Goal: Task Accomplishment & Management: Use online tool/utility

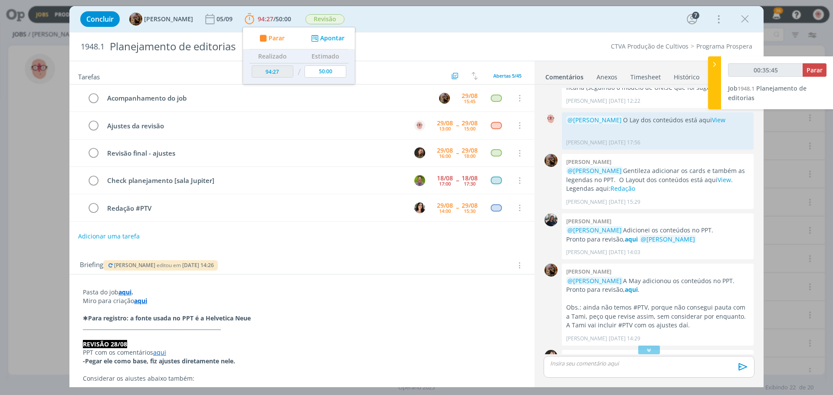
scroll to position [325, 0]
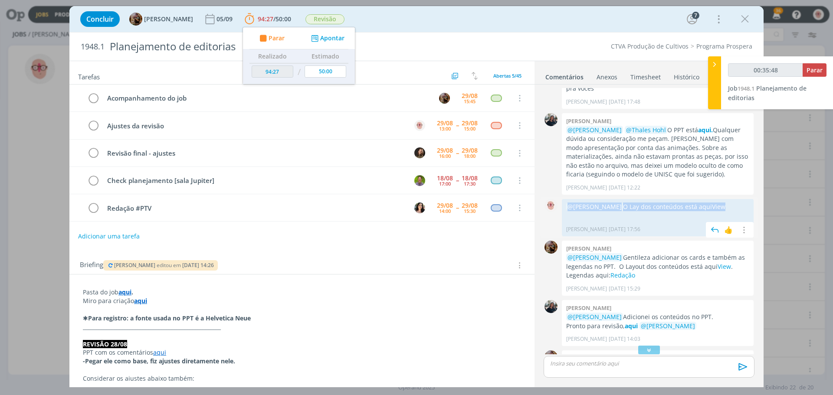
drag, startPoint x: 568, startPoint y: 206, endPoint x: 735, endPoint y: 199, distance: 168.1
click at [735, 199] on div "0 @[PERSON_NAME] O Lay dos conteúdos está aqui View [PERSON_NAME] [DATE] 17:56 …" at bounding box center [649, 218] width 218 height 42
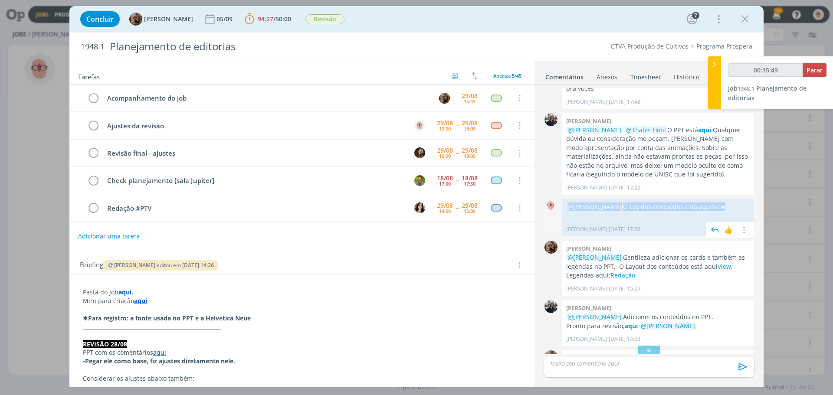
copy p "@[PERSON_NAME] O Lay dos conteúdos está aqui View"
click at [608, 373] on div "dialog" at bounding box center [649, 367] width 211 height 22
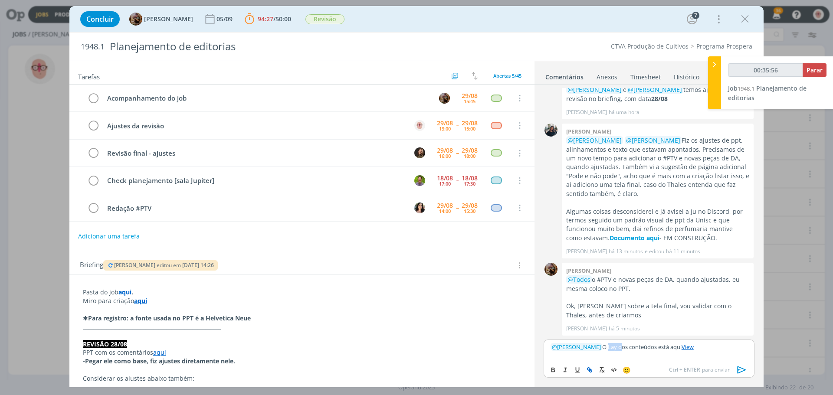
drag, startPoint x: 609, startPoint y: 348, endPoint x: 623, endPoint y: 348, distance: 14.3
click at [623, 348] on p "﻿ @ [PERSON_NAME] ﻿ O Lay dos conteúdos está aqui View" at bounding box center [649, 347] width 197 height 8
type input "00:35:57"
click at [110, 265] on icon "dialog" at bounding box center [110, 265] width 7 height 5
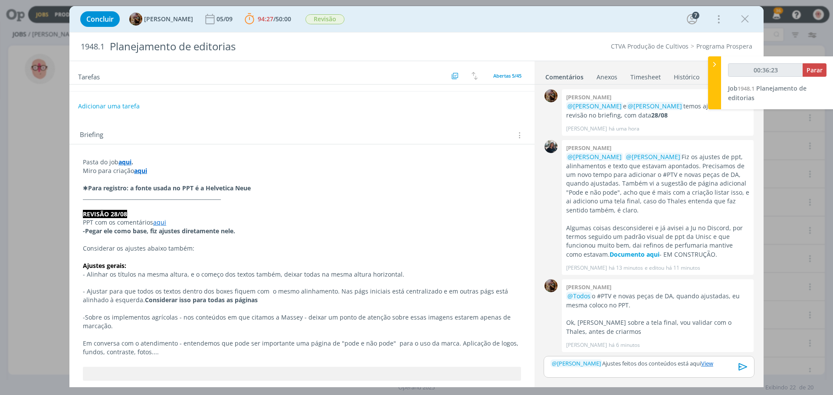
scroll to position [0, 0]
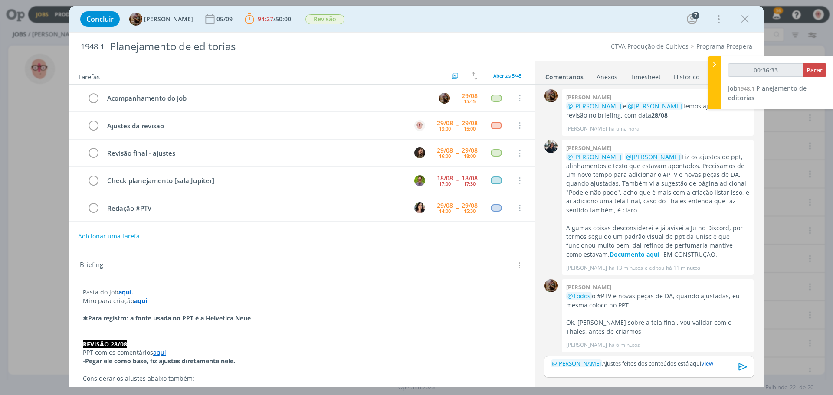
click at [747, 369] on icon "dialog" at bounding box center [743, 367] width 13 height 13
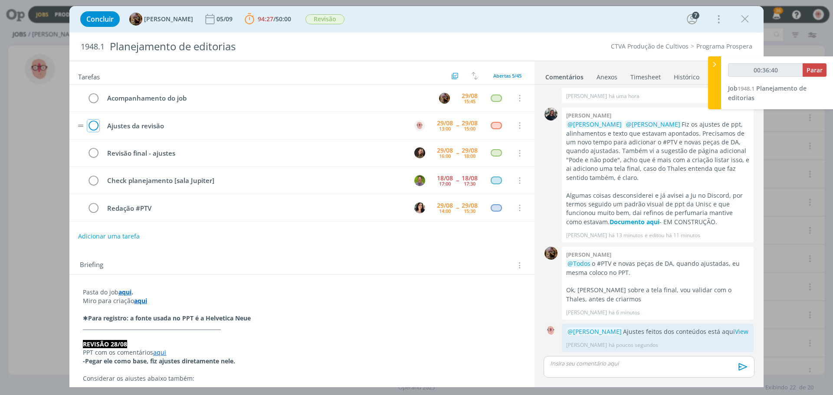
click at [93, 125] on icon "dialog" at bounding box center [93, 125] width 12 height 13
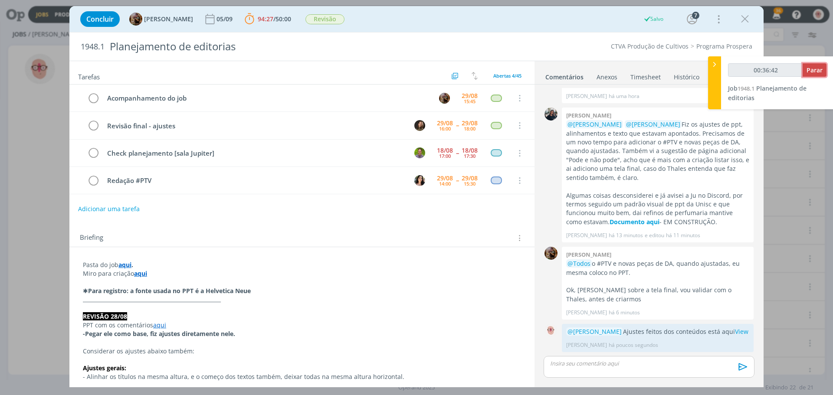
type input "00:36:43"
click at [820, 67] on span "Parar" at bounding box center [815, 70] width 16 height 8
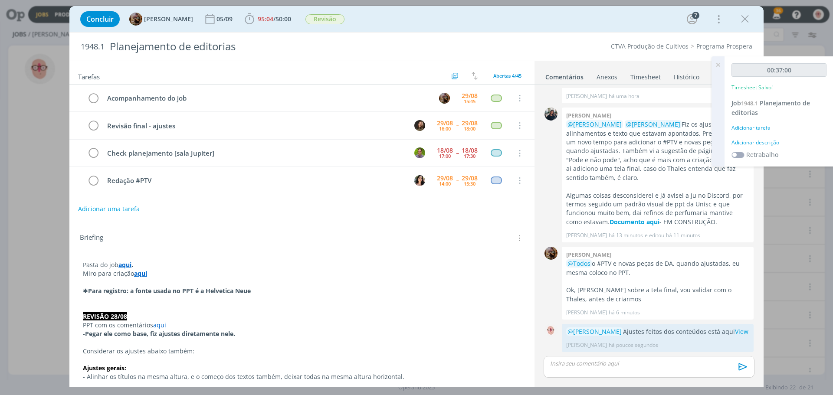
click at [756, 143] on div "Adicionar descrição" at bounding box center [779, 143] width 95 height 8
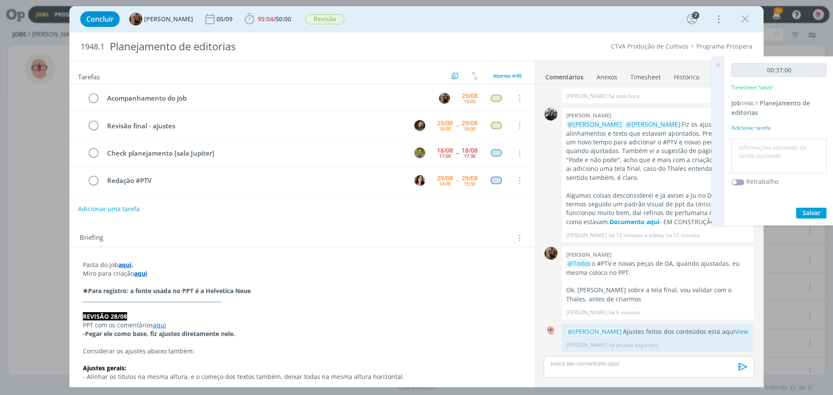
click at [756, 143] on textarea at bounding box center [779, 156] width 91 height 31
type textarea "Ajustes"
click at [798, 216] on button "Salvar" at bounding box center [811, 213] width 30 height 11
click at [720, 63] on icon at bounding box center [718, 64] width 16 height 17
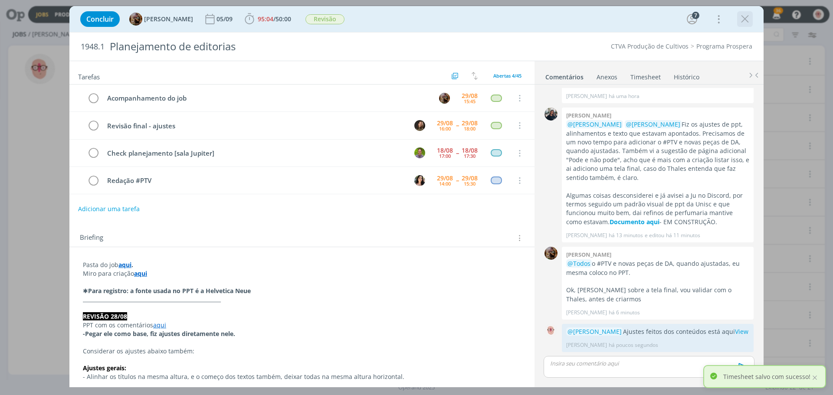
click at [745, 20] on icon "dialog" at bounding box center [744, 19] width 13 height 13
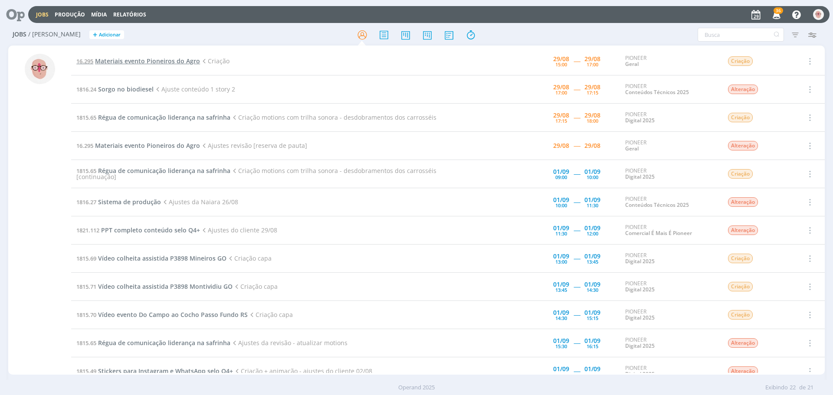
click at [131, 60] on span "Materiais evento Pioneiros do Agro" at bounding box center [147, 61] width 105 height 8
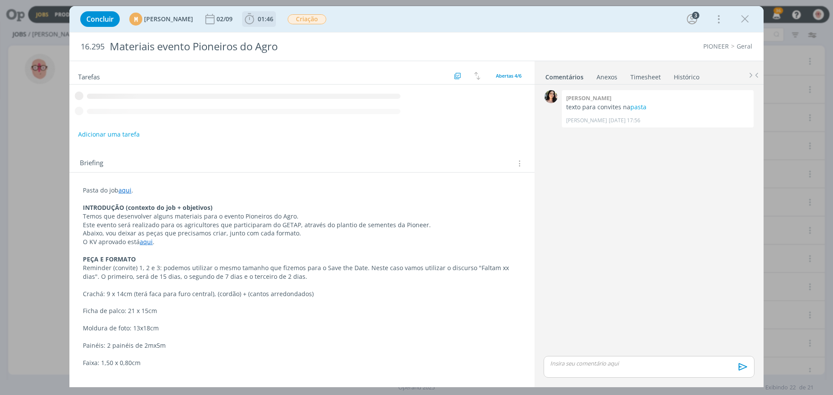
click at [254, 16] on icon "dialog" at bounding box center [249, 18] width 9 height 11
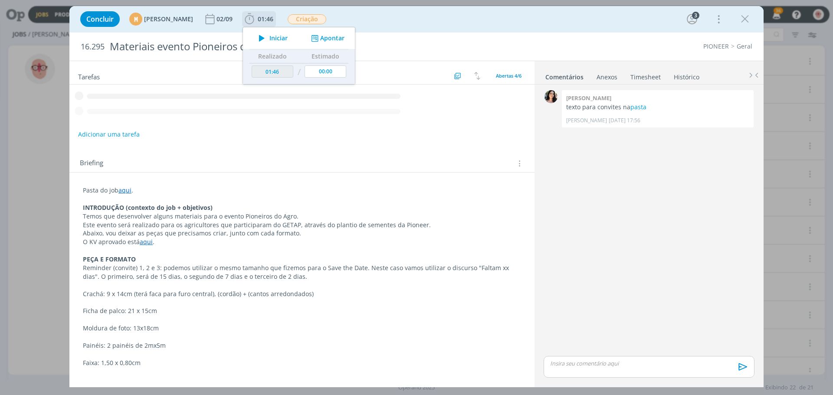
click at [269, 39] on icon "dialog" at bounding box center [261, 38] width 15 height 11
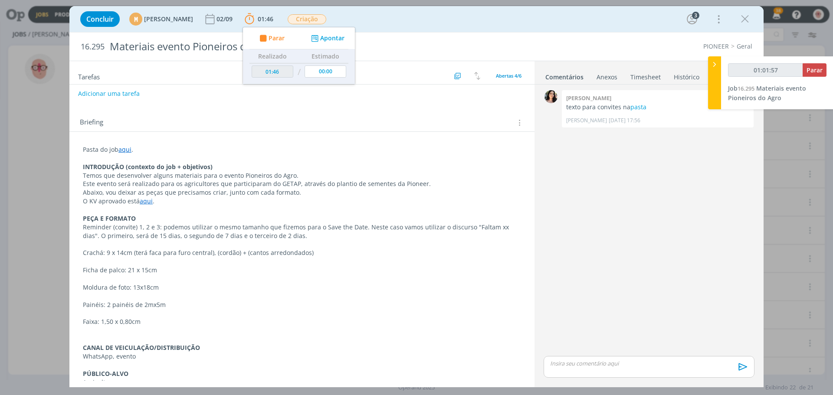
scroll to position [130, 0]
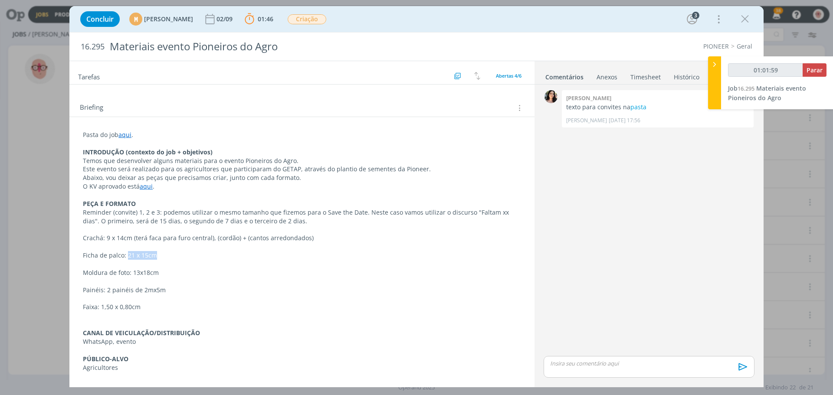
drag, startPoint x: 126, startPoint y: 255, endPoint x: 170, endPoint y: 256, distance: 43.4
click at [170, 256] on p "Ficha de palco: 21 x 15cm" at bounding box center [302, 255] width 438 height 9
copy p "21 x 15cm"
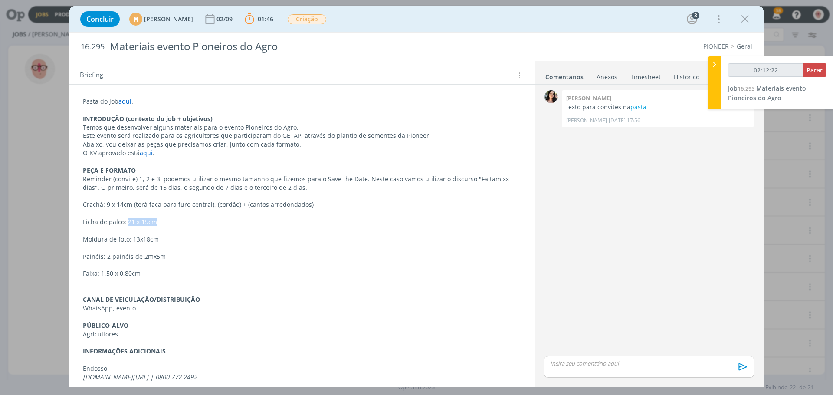
scroll to position [205, 0]
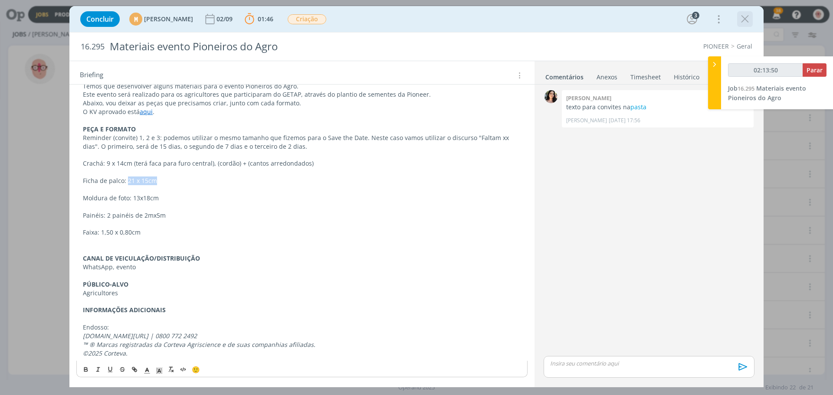
click at [748, 22] on icon "dialog" at bounding box center [744, 19] width 13 height 13
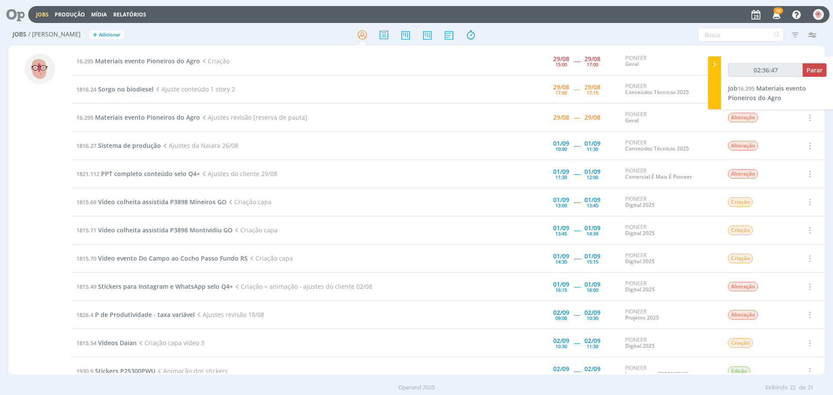
type input "02:36:48"
click at [810, 69] on span "Parar" at bounding box center [815, 70] width 16 height 8
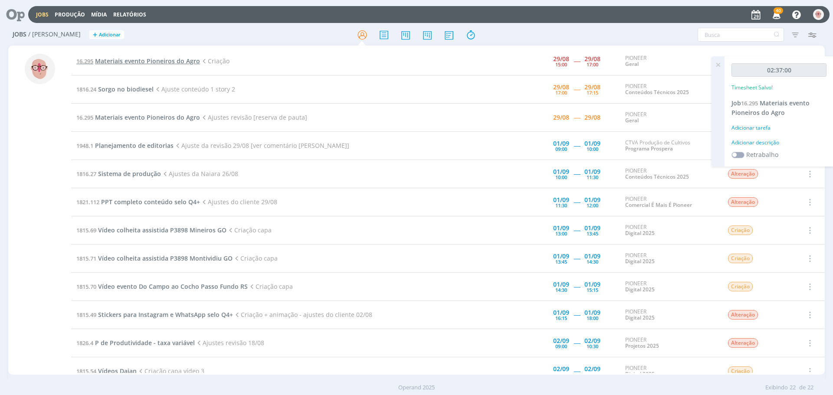
click at [154, 62] on span "Materiais evento Pioneiros do Agro" at bounding box center [147, 61] width 105 height 8
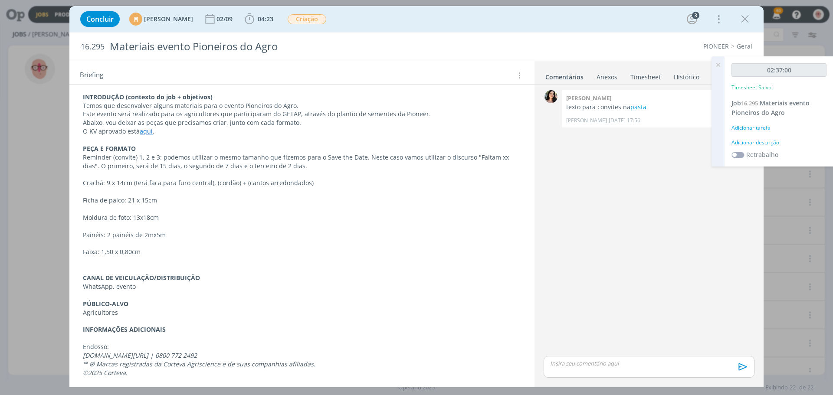
scroll to position [188, 0]
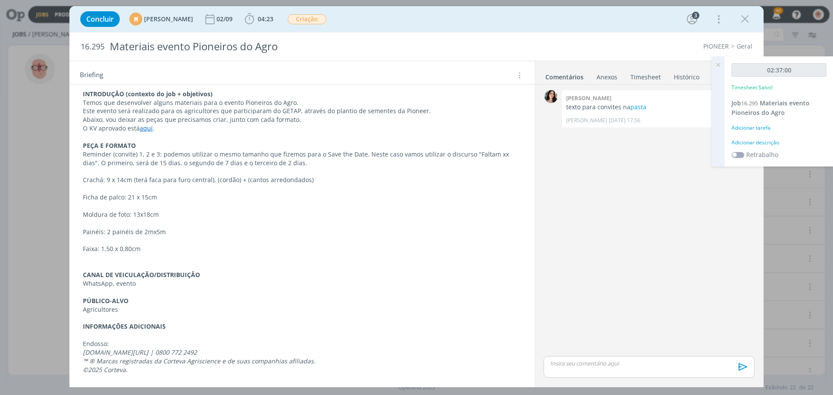
click at [758, 144] on div "Adicionar descrição" at bounding box center [779, 143] width 95 height 8
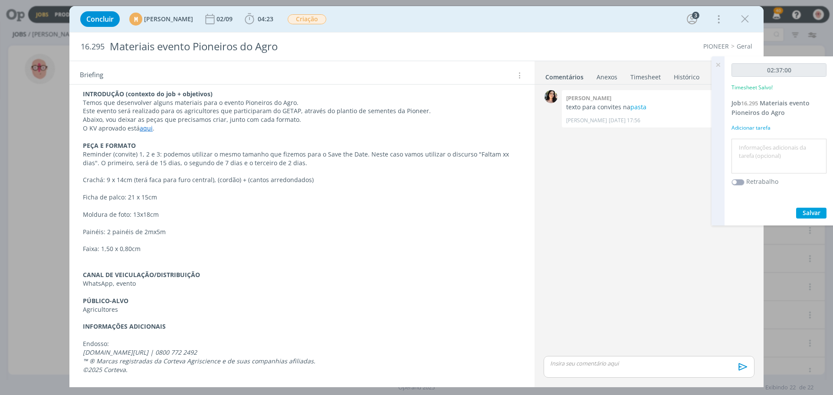
click at [771, 151] on textarea at bounding box center [779, 156] width 91 height 31
type textarea "criação"
click at [810, 212] on span "Salvar" at bounding box center [812, 213] width 18 height 8
click at [719, 65] on icon at bounding box center [718, 64] width 16 height 17
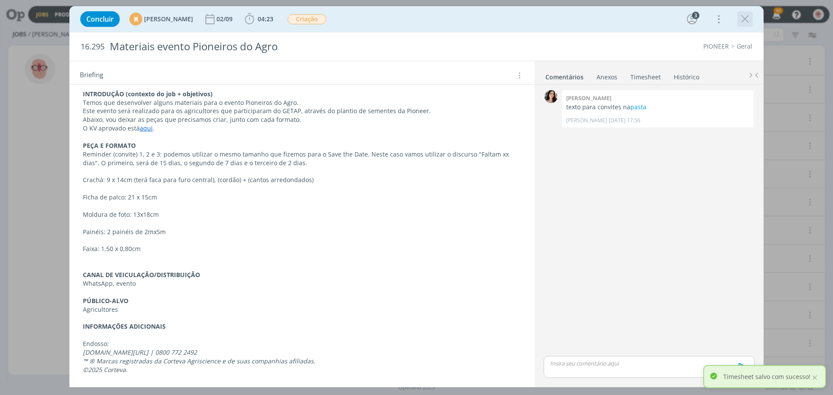
click at [743, 20] on icon "dialog" at bounding box center [744, 19] width 13 height 13
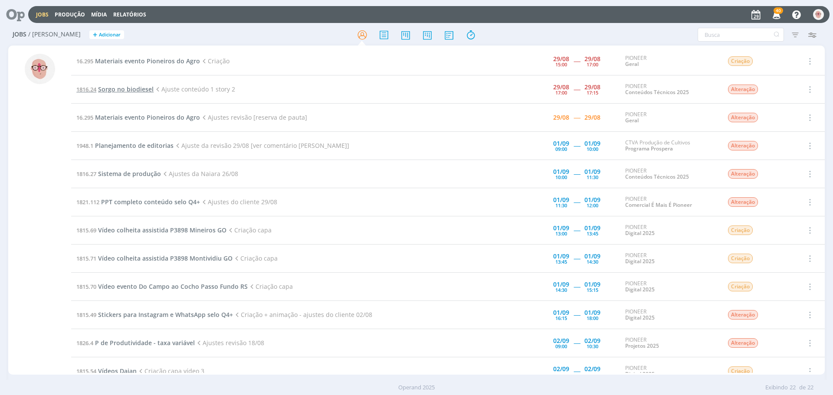
click at [114, 92] on span "Sorgo no biodiesel" at bounding box center [126, 89] width 56 height 8
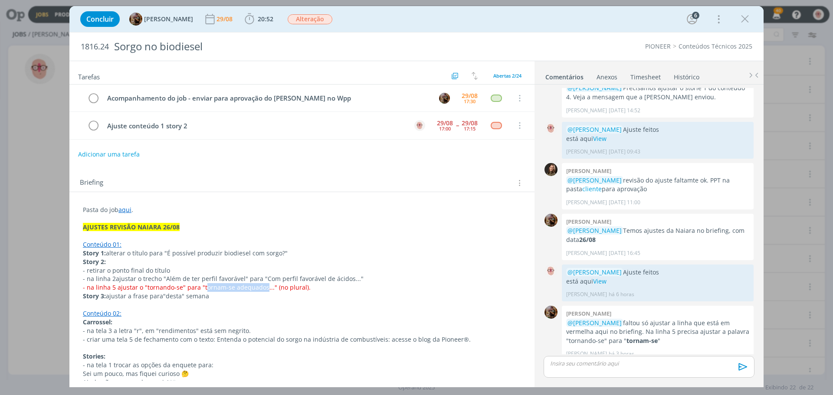
drag, startPoint x: 201, startPoint y: 286, endPoint x: 262, endPoint y: 287, distance: 60.3
click at [262, 287] on span "- na linha 5 ajustar o "tornando-se" para "tornam-se adequados..." (no plural)." at bounding box center [197, 287] width 228 height 8
copy span "ornam-se adequados"
click at [256, 19] on icon "dialog" at bounding box center [249, 19] width 13 height 13
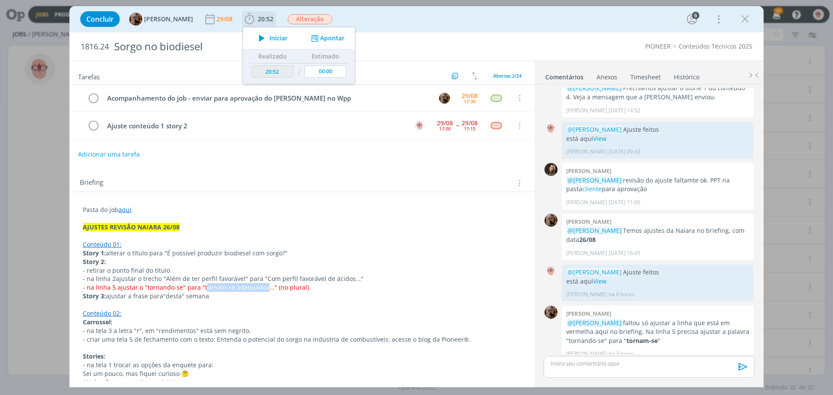
click at [339, 40] on button "Apontar" at bounding box center [327, 38] width 36 height 9
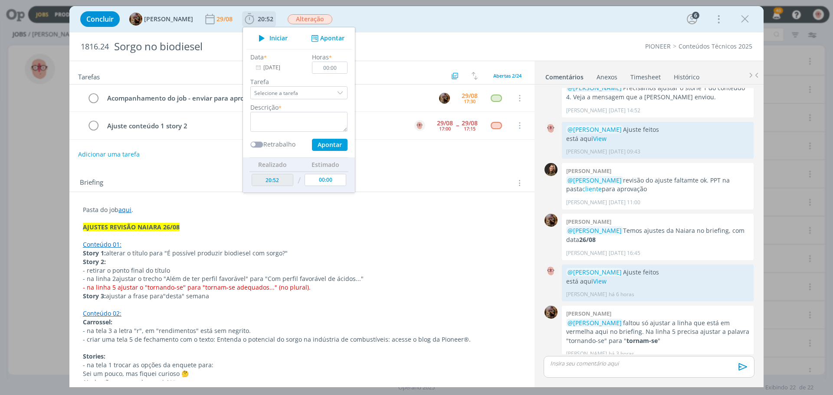
click at [340, 37] on button "Apontar" at bounding box center [327, 38] width 36 height 9
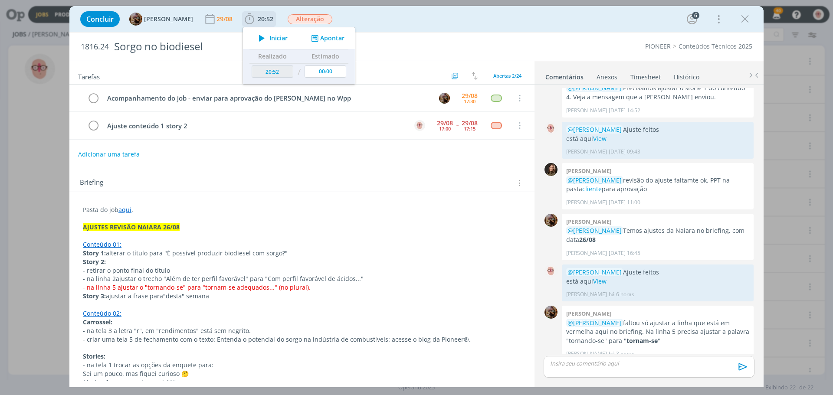
click at [341, 41] on button "Apontar" at bounding box center [327, 38] width 36 height 9
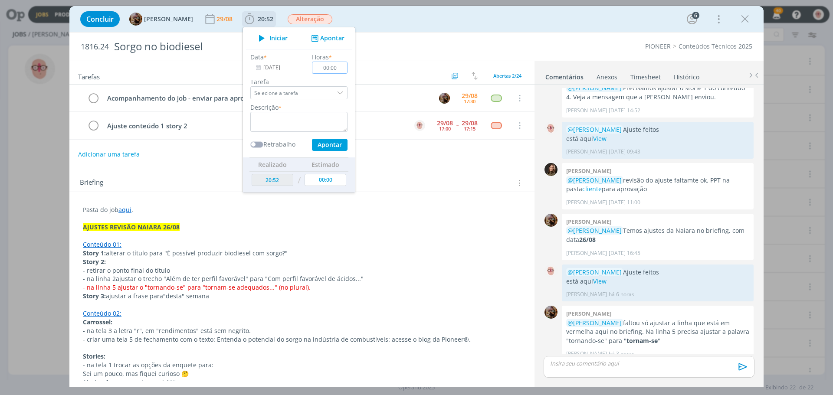
drag, startPoint x: 336, startPoint y: 65, endPoint x: 343, endPoint y: 66, distance: 7.2
click at [343, 66] on input "00:00" at bounding box center [330, 68] width 36 height 12
click at [340, 66] on input "00:00" at bounding box center [330, 68] width 36 height 12
drag, startPoint x: 337, startPoint y: 67, endPoint x: 345, endPoint y: 69, distance: 8.5
click at [345, 69] on input "00:00" at bounding box center [330, 68] width 36 height 12
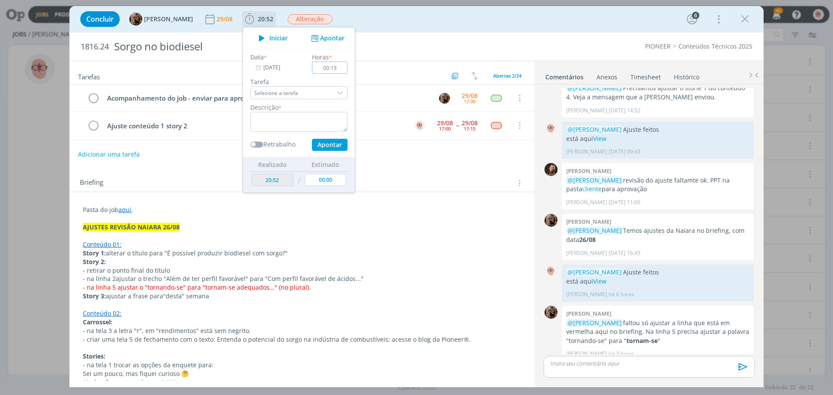
type input "00:15"
click at [314, 123] on textarea "dialog" at bounding box center [298, 122] width 97 height 20
type textarea "Ajustes"
click at [336, 144] on button "Apontar" at bounding box center [330, 145] width 36 height 12
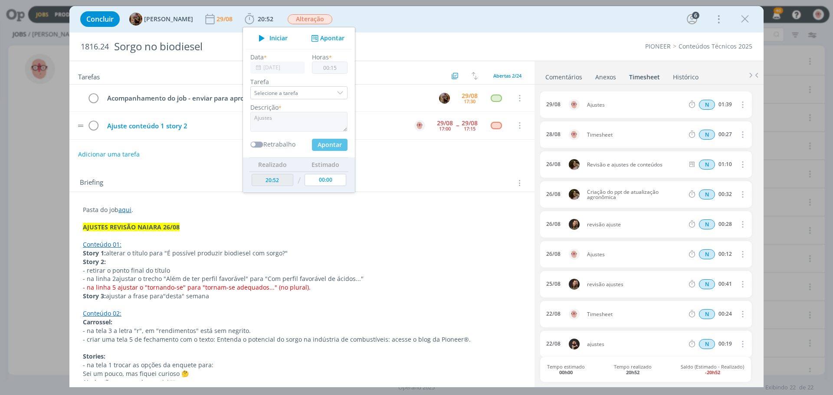
type input "21:07"
type input "00:00"
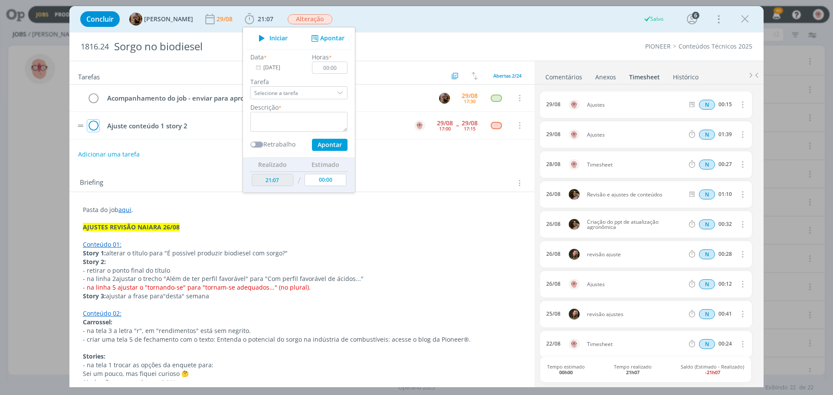
click at [95, 127] on icon "dialog" at bounding box center [93, 125] width 12 height 13
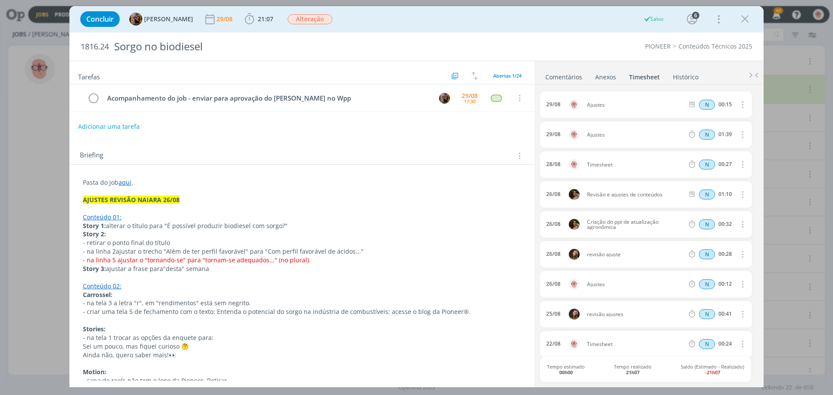
click at [566, 77] on link "Comentários" at bounding box center [564, 75] width 38 height 13
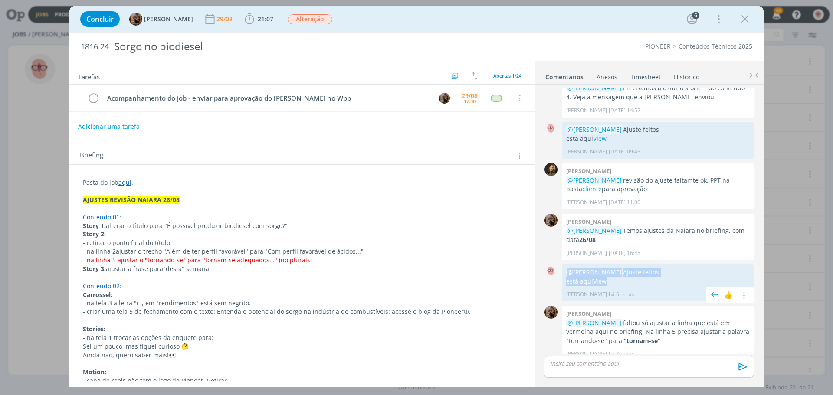
drag, startPoint x: 568, startPoint y: 265, endPoint x: 650, endPoint y: 271, distance: 81.8
click at [650, 271] on div "@[PERSON_NAME] Ajuste feitos está aqui View" at bounding box center [657, 277] width 183 height 18
copy div "@[PERSON_NAME] Ajuste feitos está aqui View"
click at [626, 371] on div "dialog" at bounding box center [649, 367] width 211 height 22
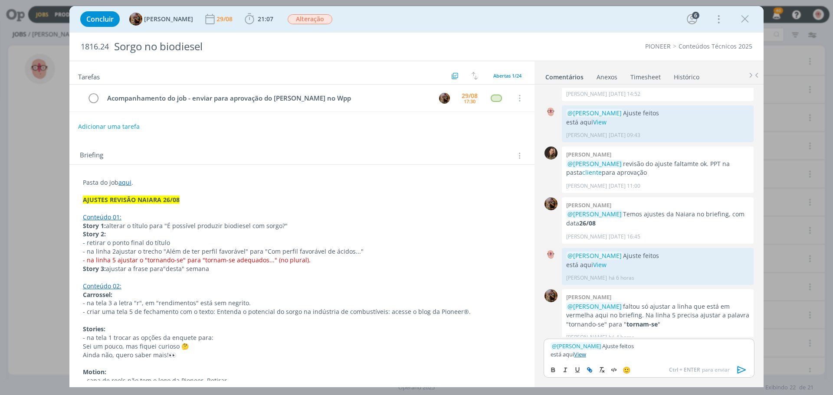
click at [742, 371] on icon "dialog" at bounding box center [741, 370] width 13 height 13
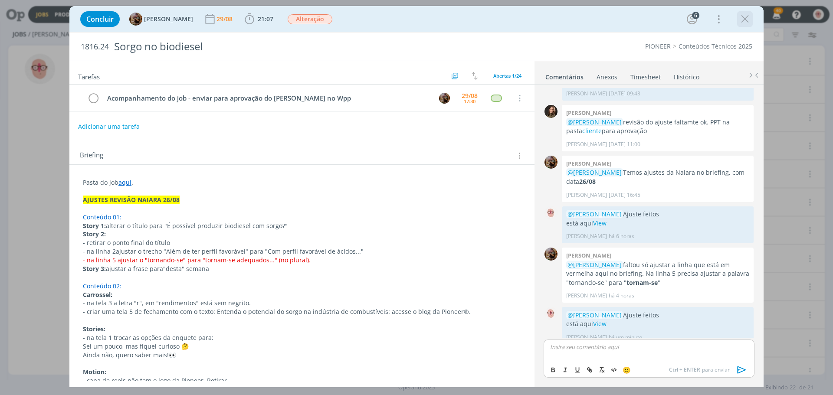
click at [741, 20] on icon "dialog" at bounding box center [744, 19] width 13 height 13
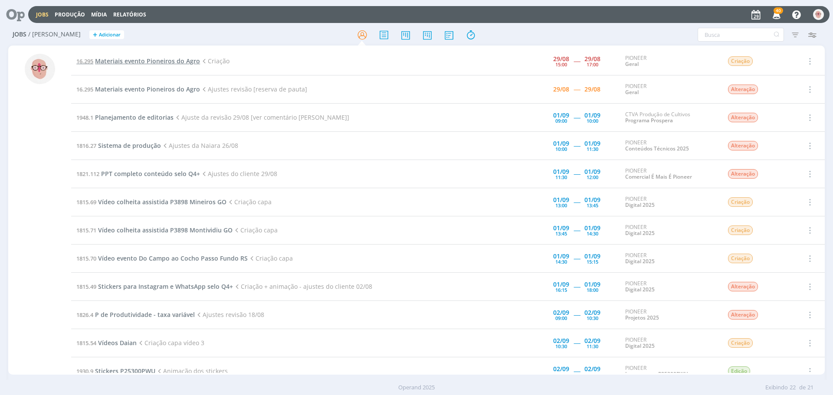
click at [137, 63] on span "Materiais evento Pioneiros do Agro" at bounding box center [147, 61] width 105 height 8
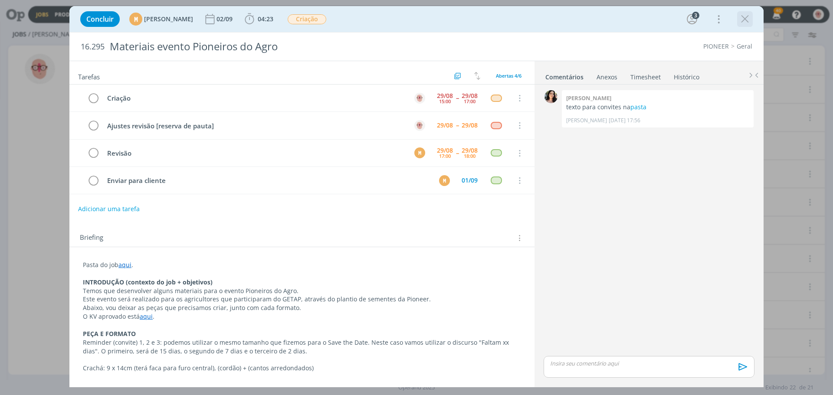
click at [747, 18] on icon "dialog" at bounding box center [744, 19] width 13 height 13
